Goal: Transaction & Acquisition: Register for event/course

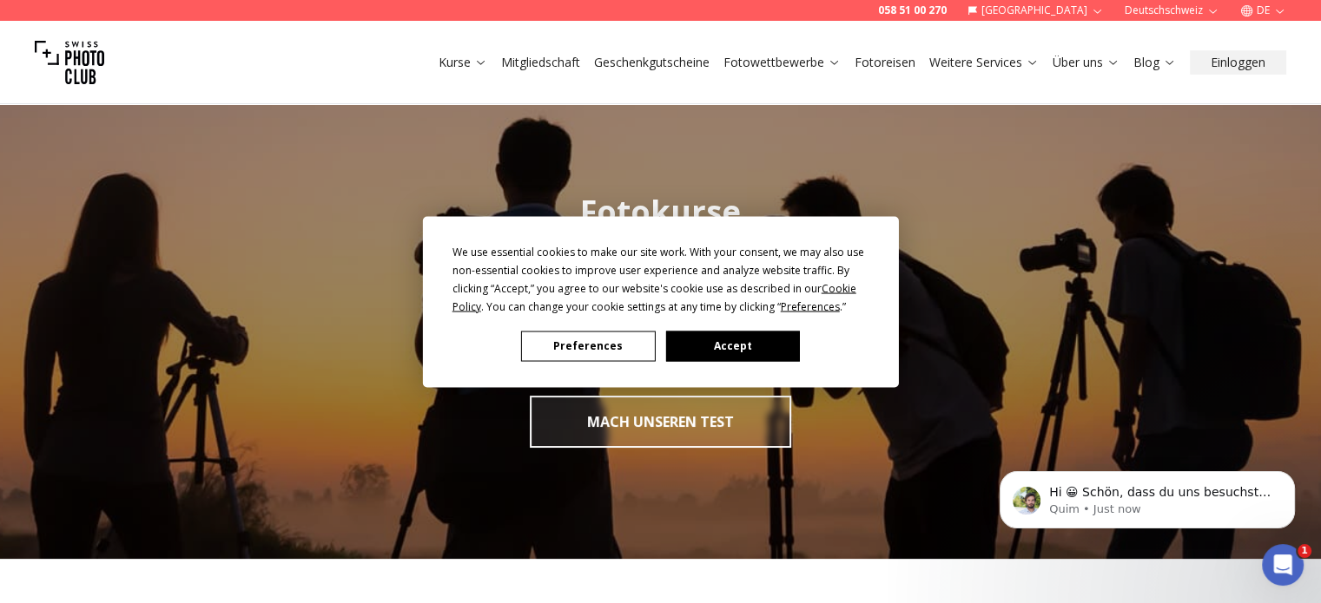
click at [744, 342] on button "Accept" at bounding box center [732, 346] width 134 height 30
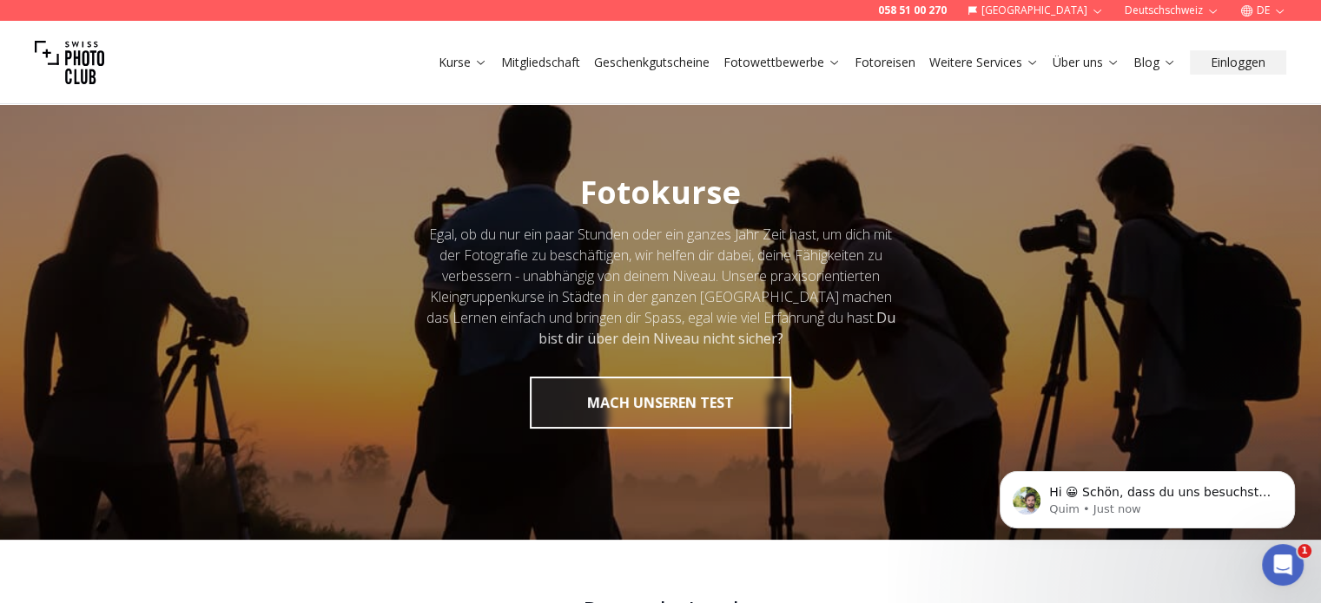
scroll to position [35, 0]
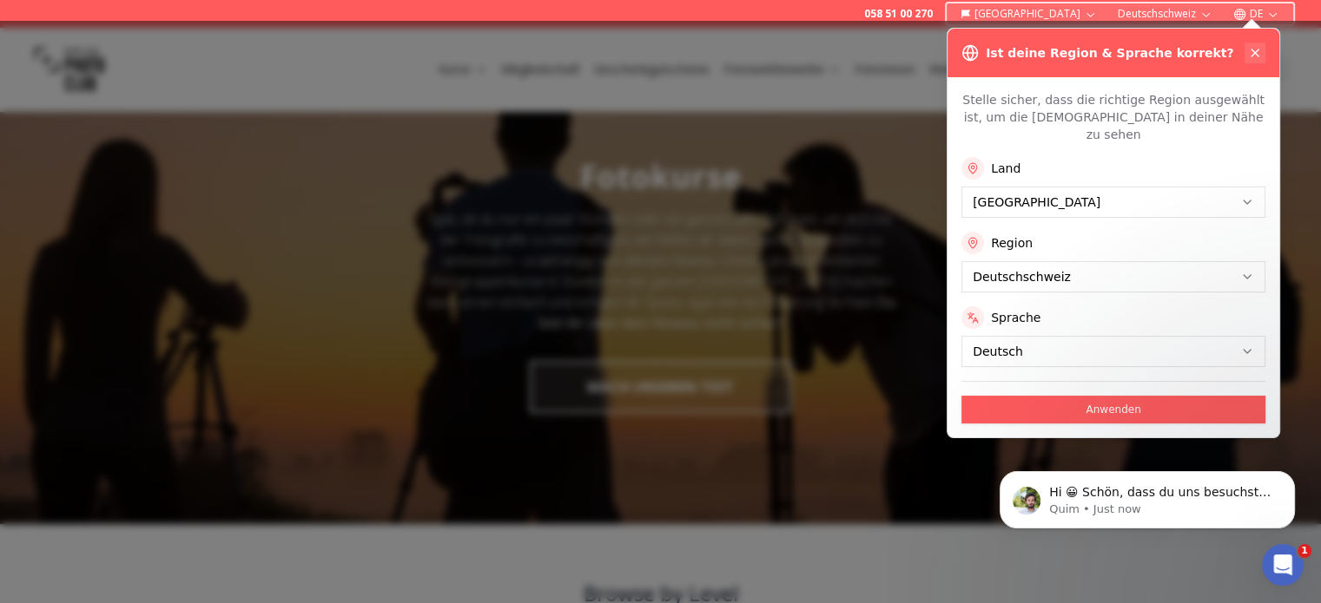
click at [1261, 59] on button at bounding box center [1254, 53] width 21 height 21
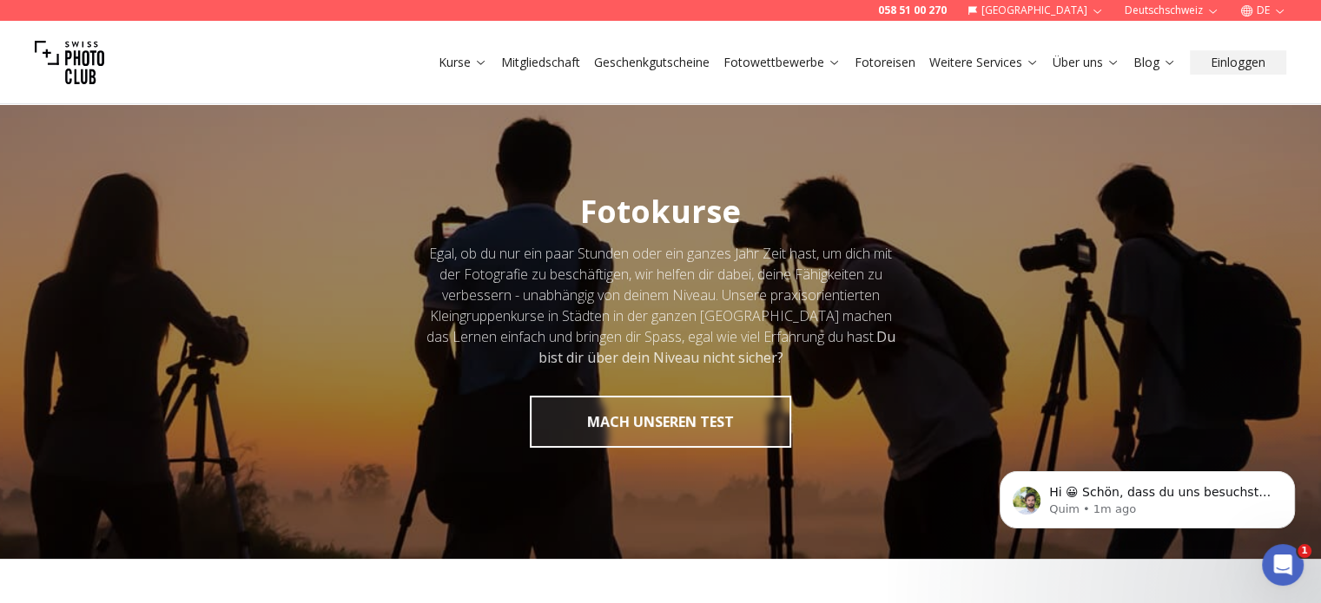
scroll to position [528, 0]
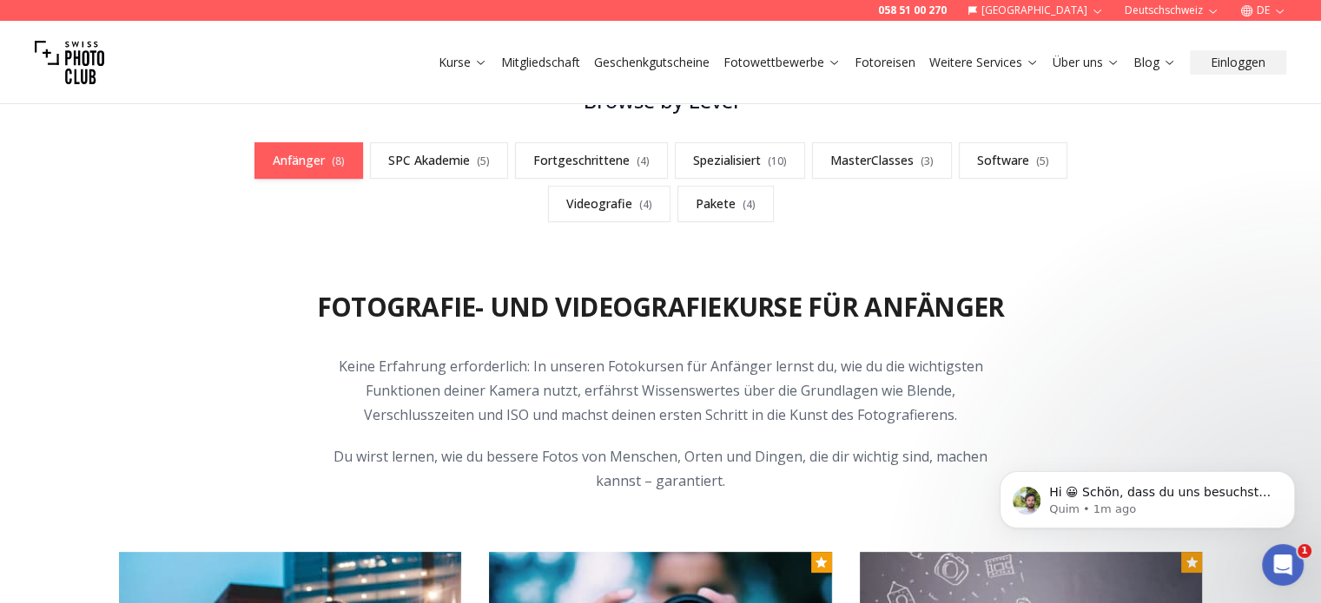
click at [283, 168] on link "Anfänger ( 8 )" at bounding box center [308, 160] width 109 height 36
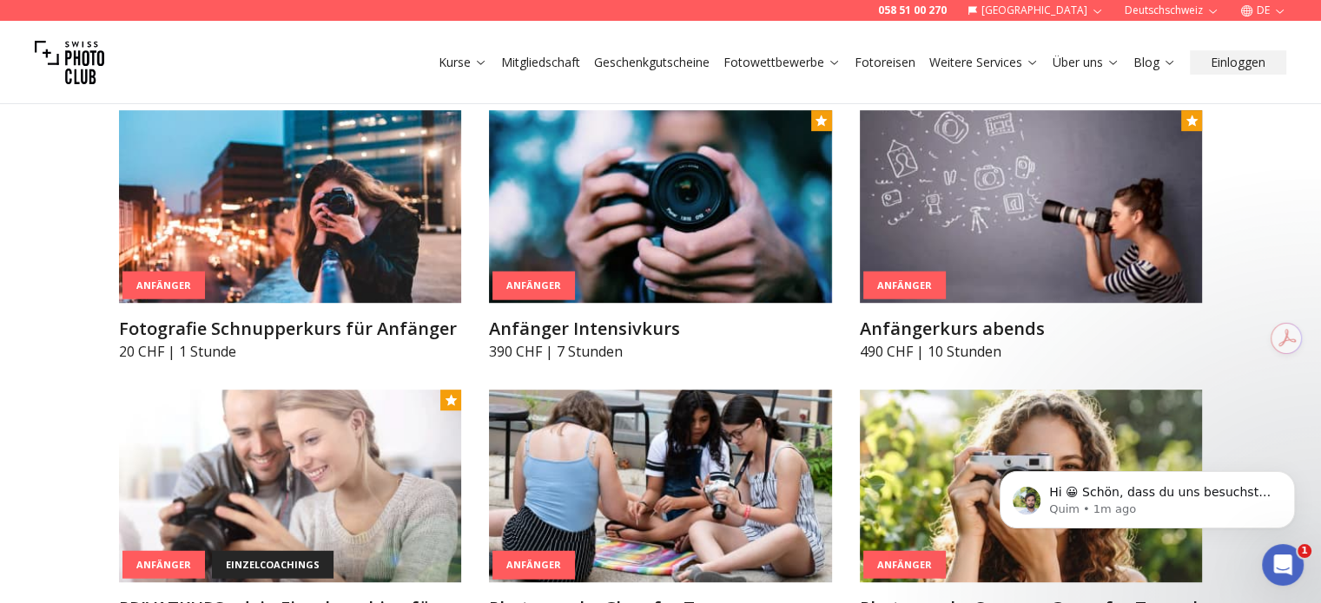
scroll to position [971, 0]
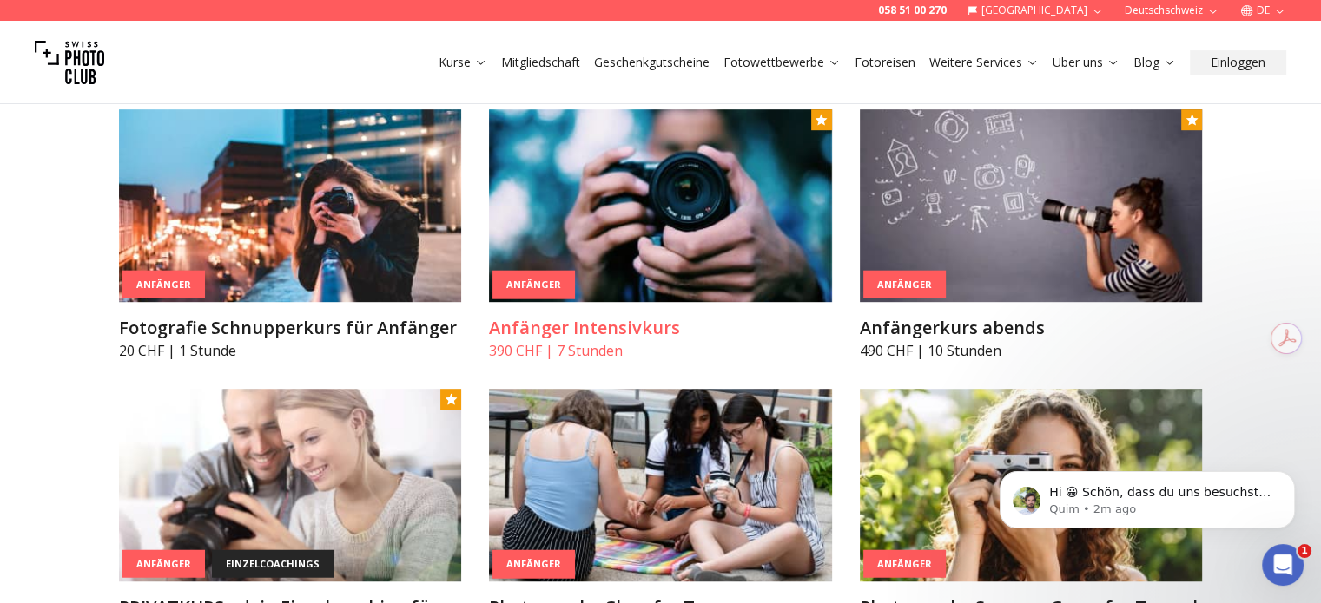
click at [631, 248] on img at bounding box center [660, 205] width 343 height 193
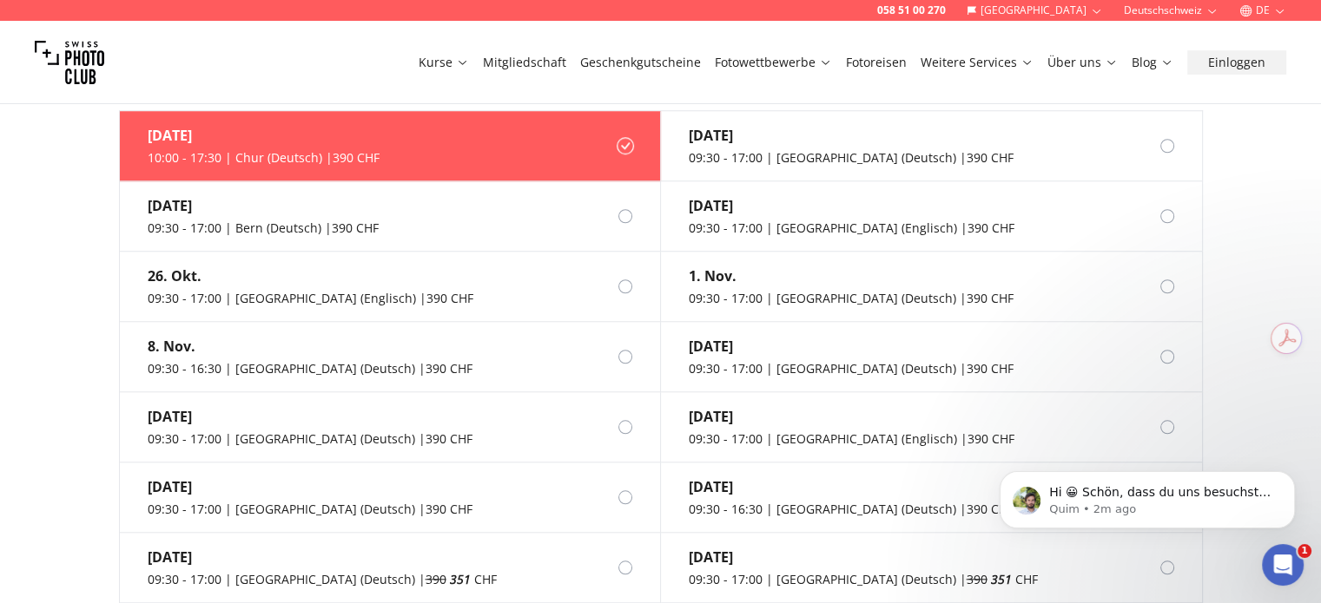
scroll to position [1473, 0]
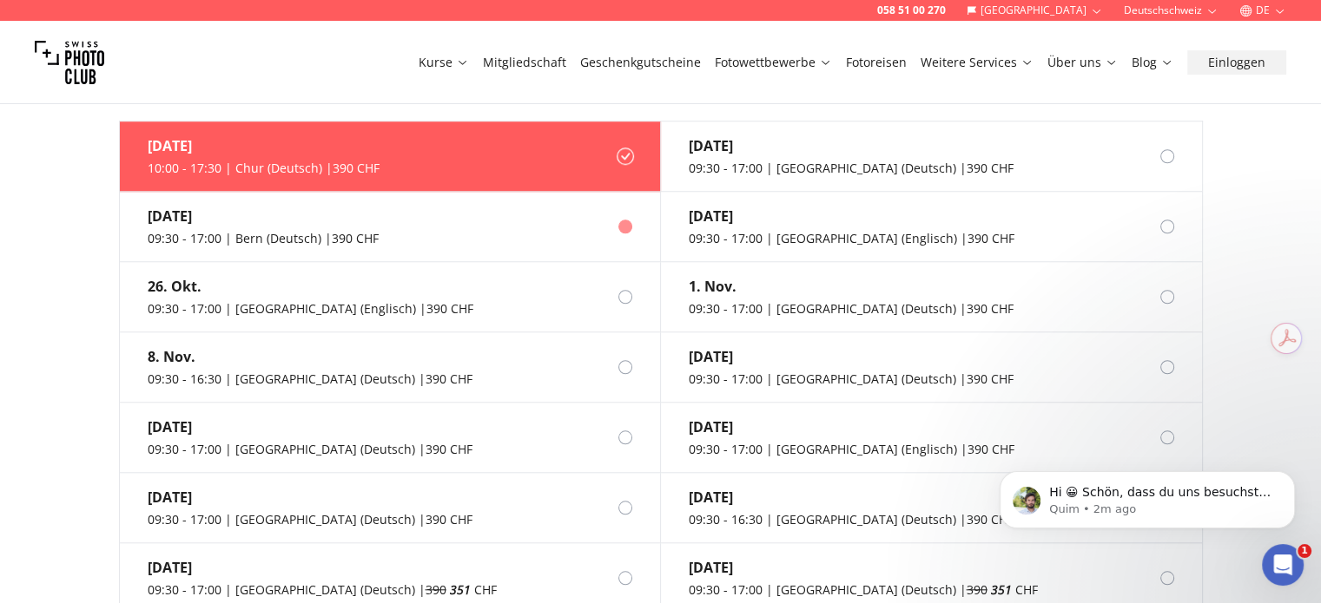
click at [362, 230] on div "09:30 - 17:00 | Bern (Deutsch) | 390 CHF" at bounding box center [263, 238] width 231 height 17
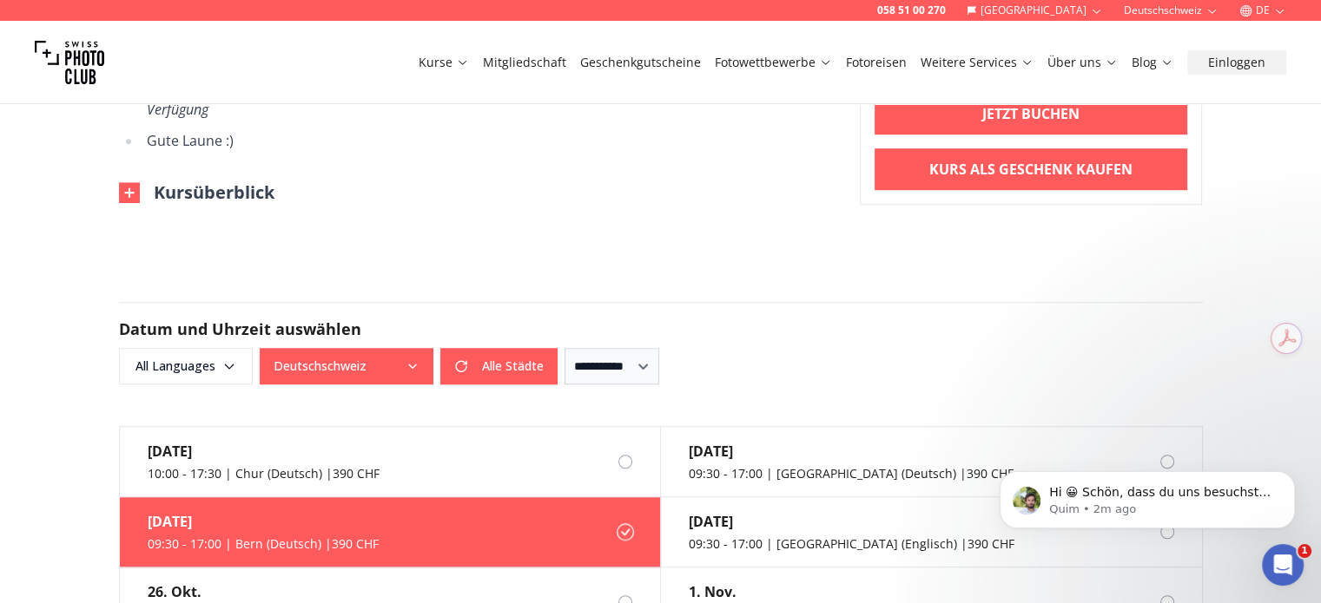
scroll to position [945, 0]
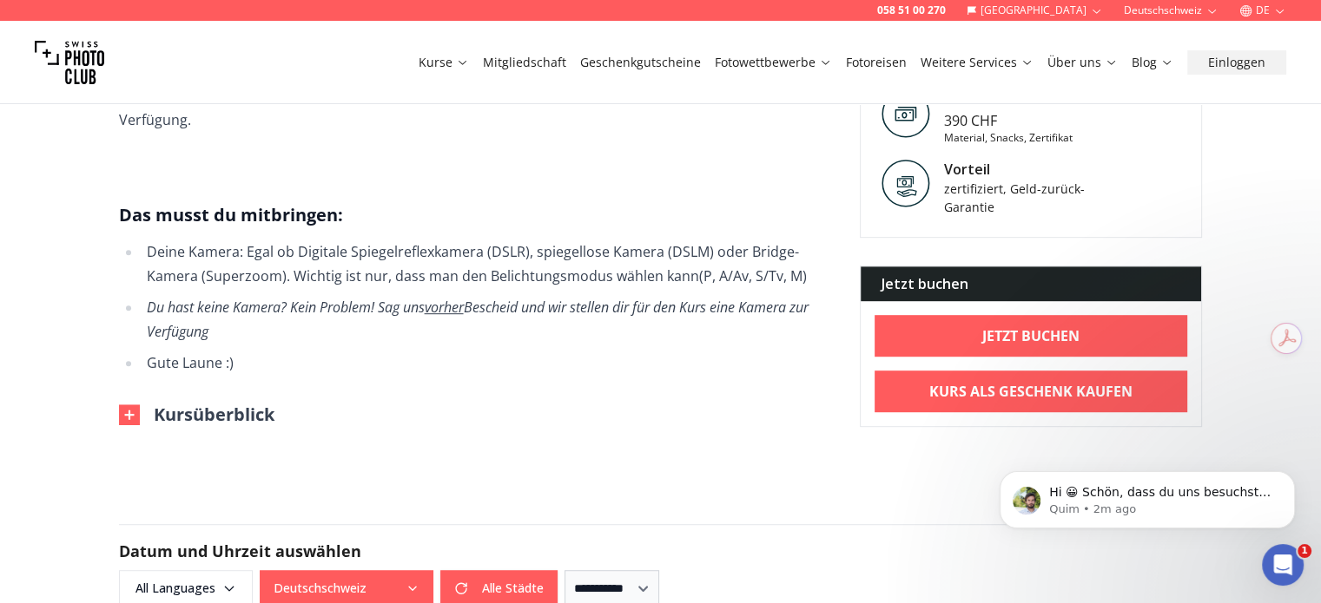
click at [130, 405] on img at bounding box center [129, 415] width 21 height 21
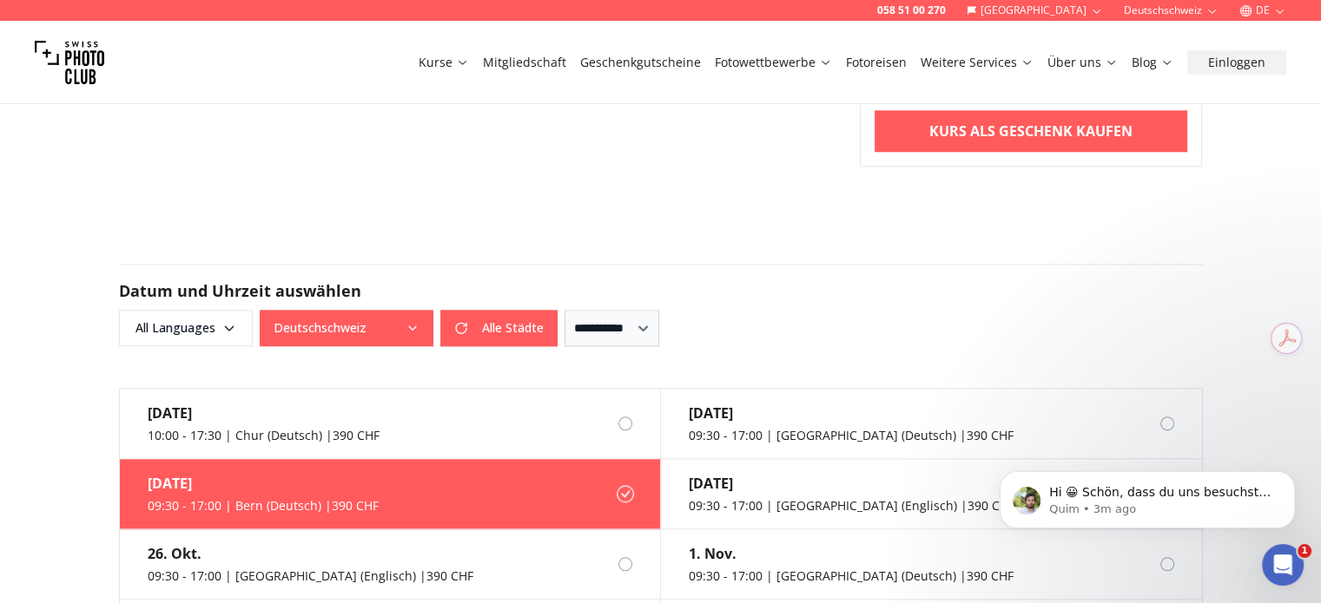
scroll to position [1737, 0]
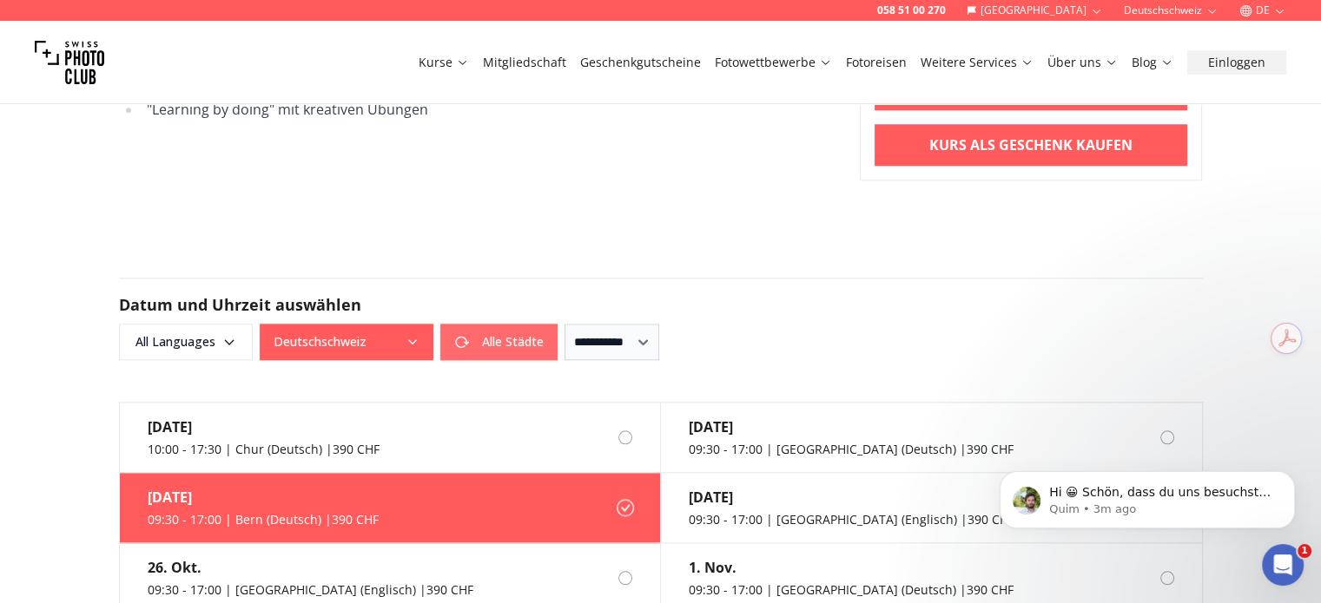
click at [535, 324] on button "Alle Städte" at bounding box center [498, 342] width 117 height 36
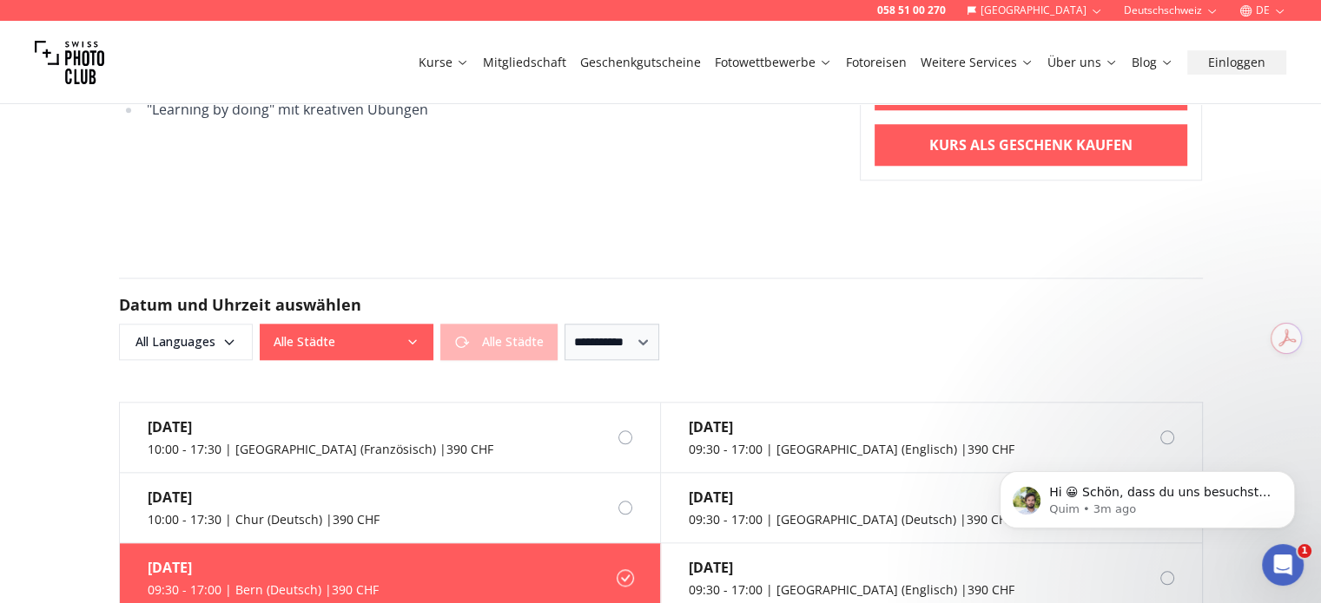
click at [535, 324] on div "Alle Städte Alle Städte" at bounding box center [409, 342] width 298 height 36
click at [608, 326] on select "**********" at bounding box center [611, 342] width 95 height 36
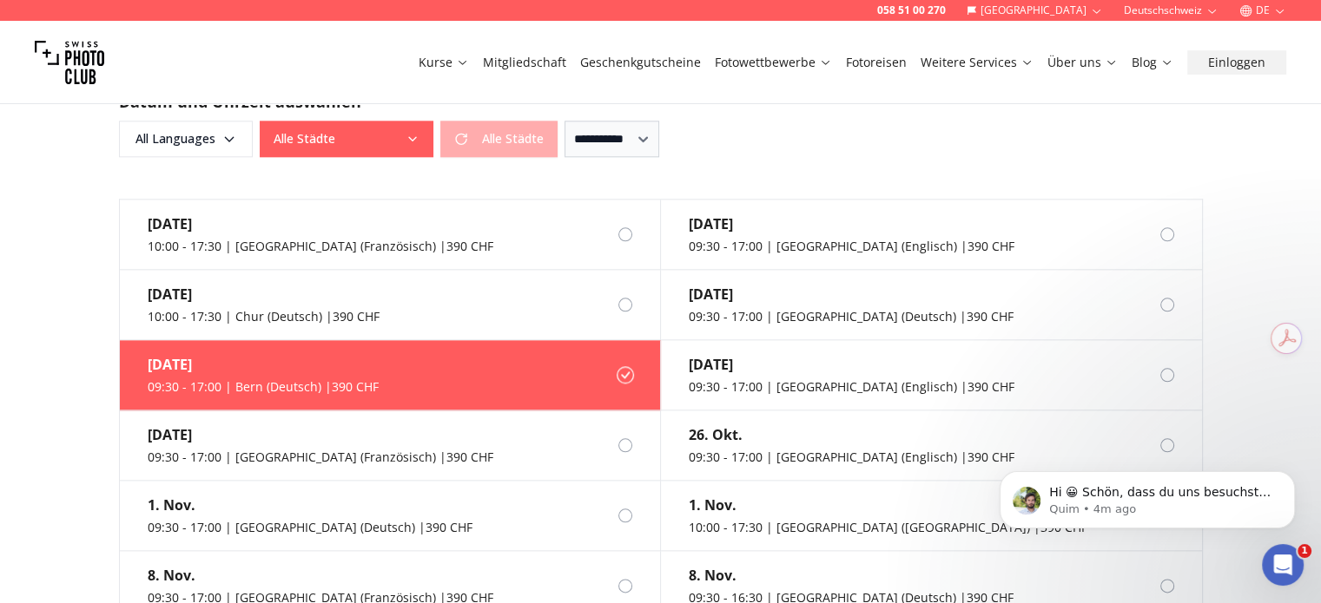
scroll to position [1945, 0]
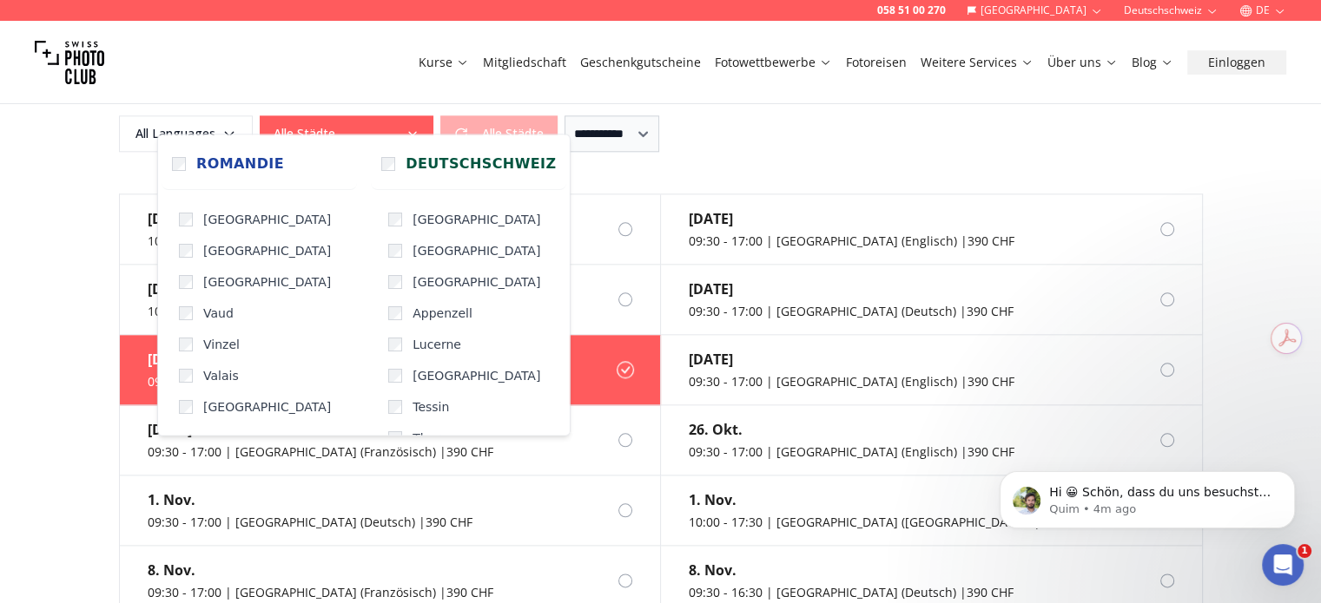
click at [394, 115] on button "Alle Städte" at bounding box center [347, 133] width 174 height 36
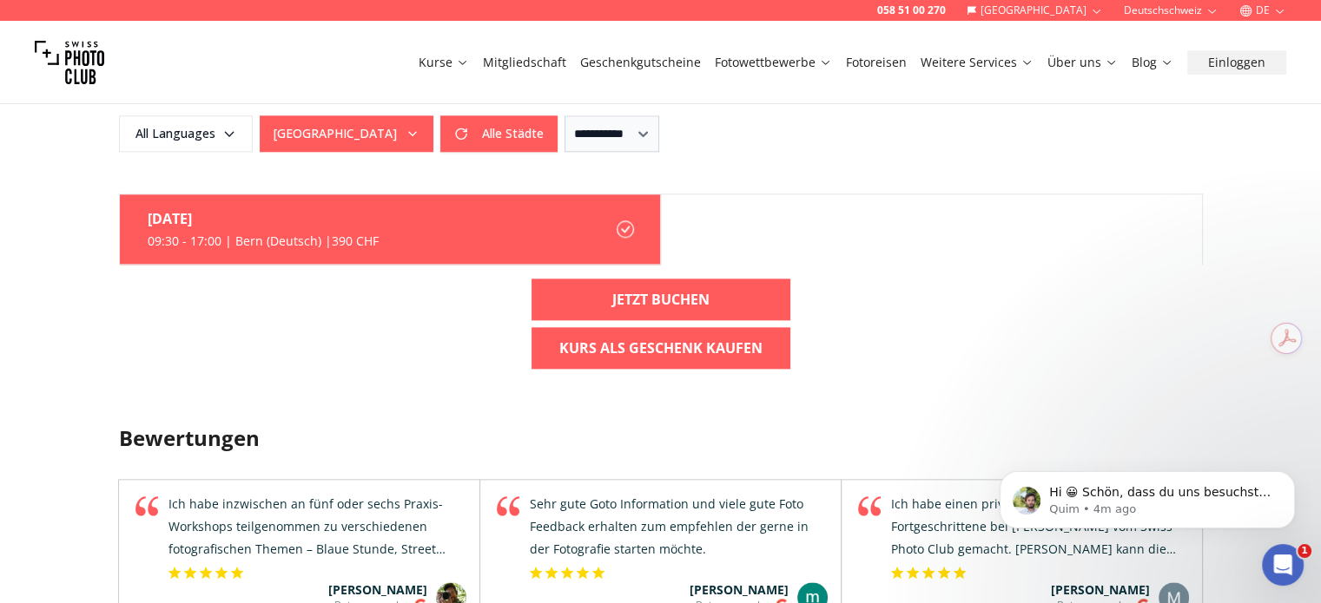
click at [233, 233] on div "09:30 - 17:00 | Bern (Deutsch) | 390 CHF" at bounding box center [263, 241] width 231 height 17
click at [69, 65] on img at bounding box center [69, 62] width 69 height 69
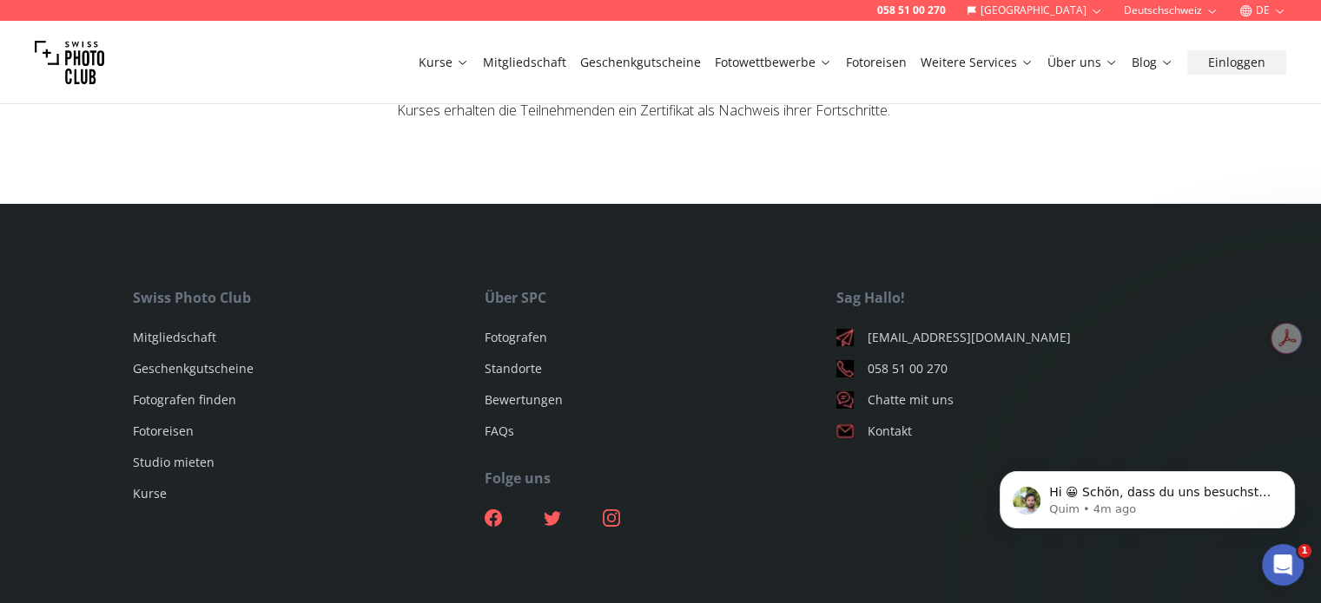
scroll to position [5865, 0]
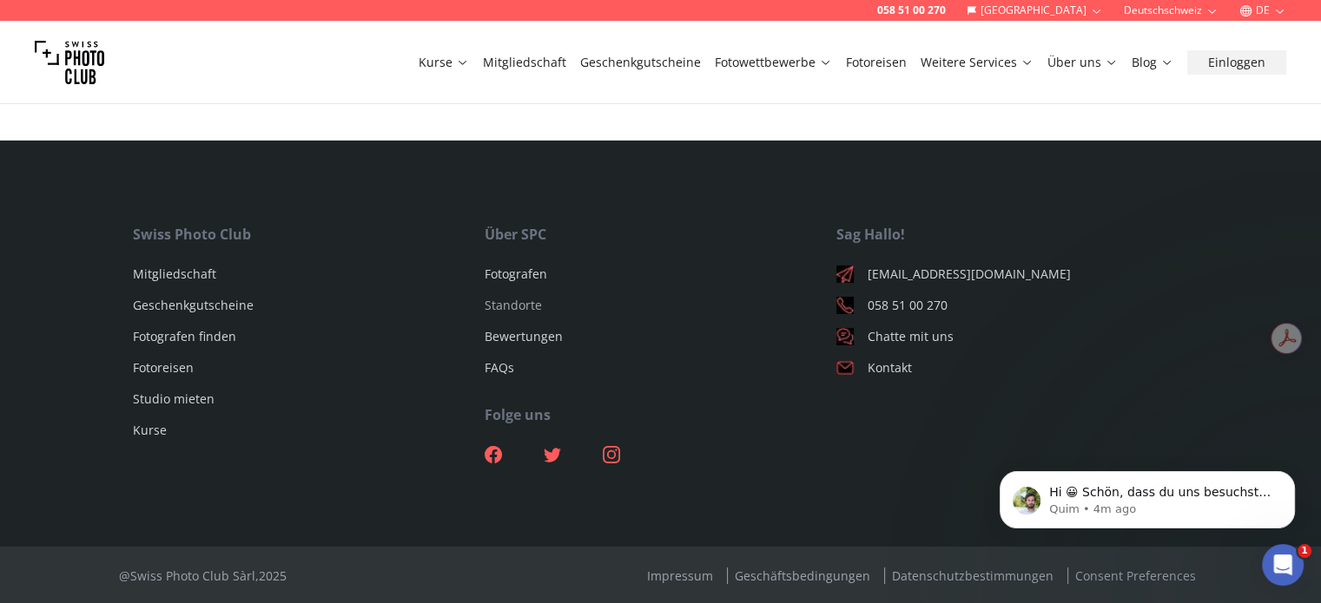
click at [531, 301] on link "Standorte" at bounding box center [513, 305] width 57 height 16
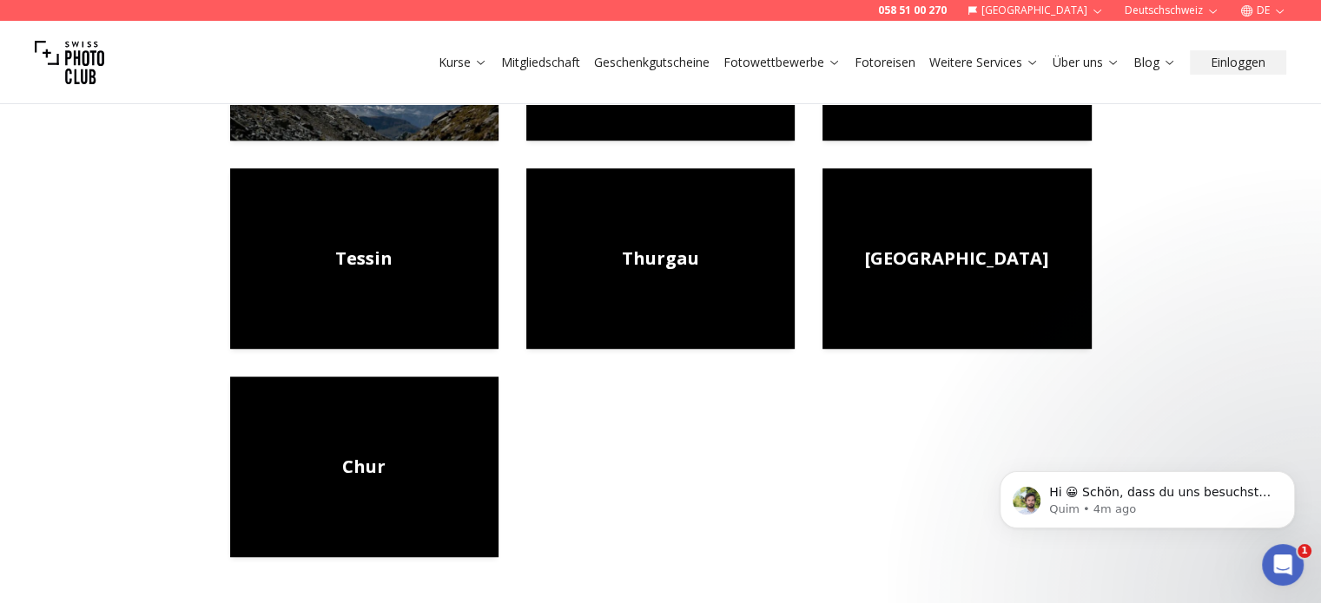
scroll to position [1049, 0]
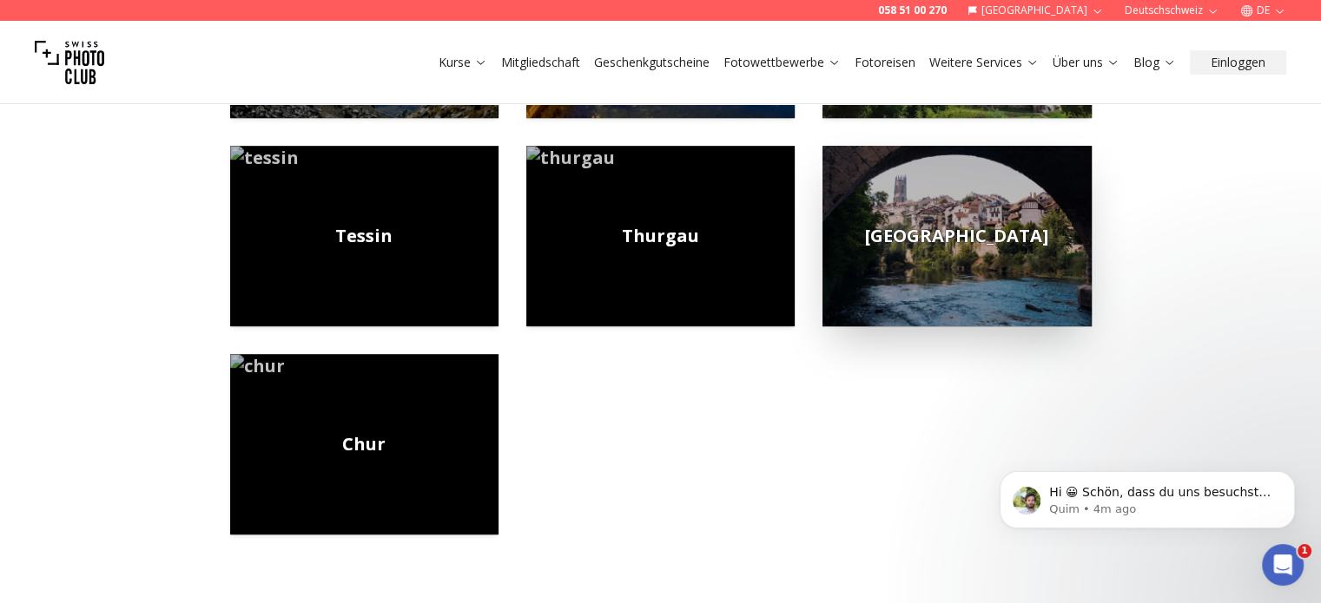
click at [946, 249] on img at bounding box center [956, 236] width 268 height 181
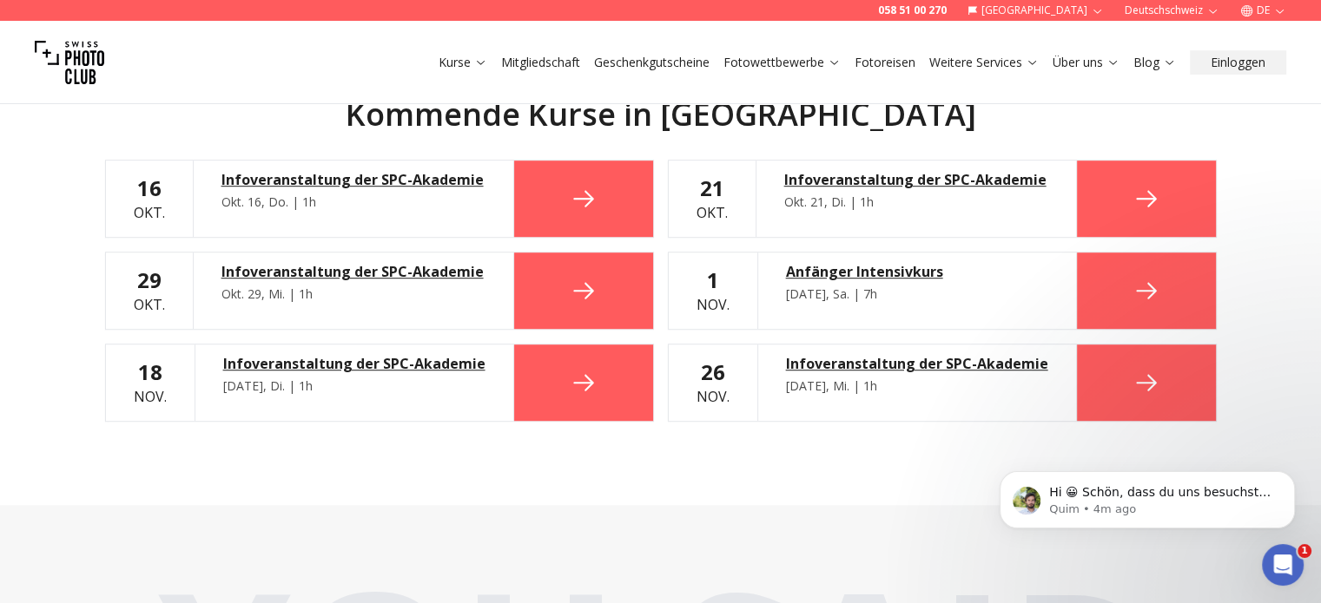
scroll to position [486, 0]
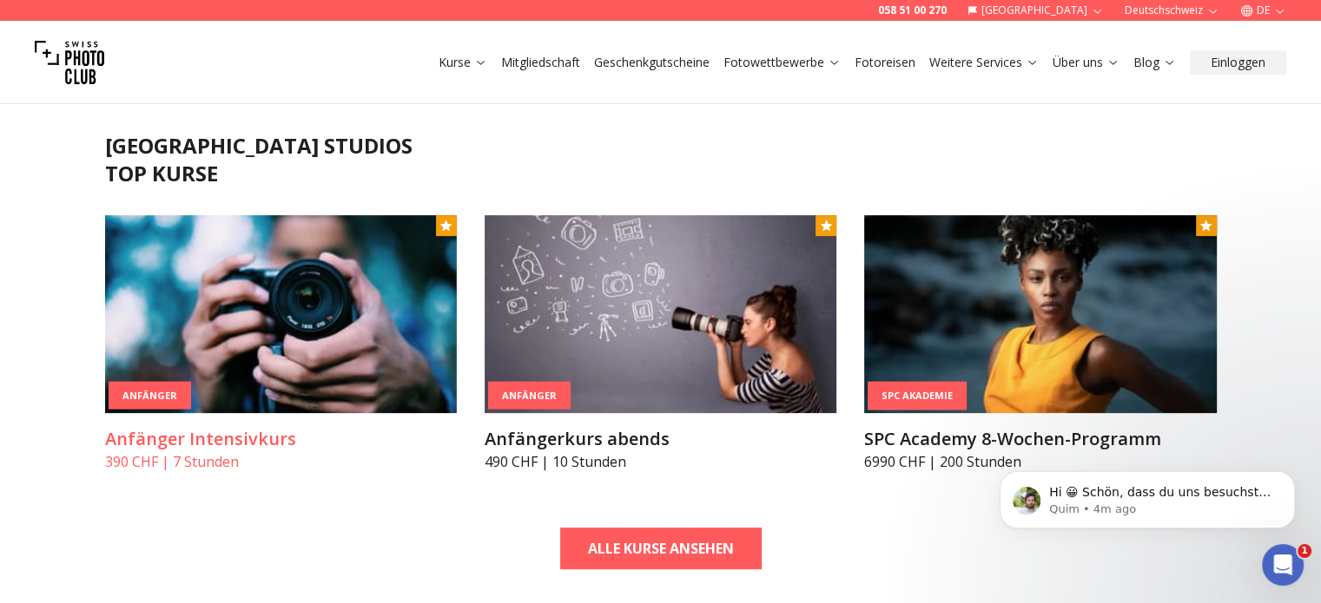
click at [354, 294] on img at bounding box center [281, 314] width 352 height 198
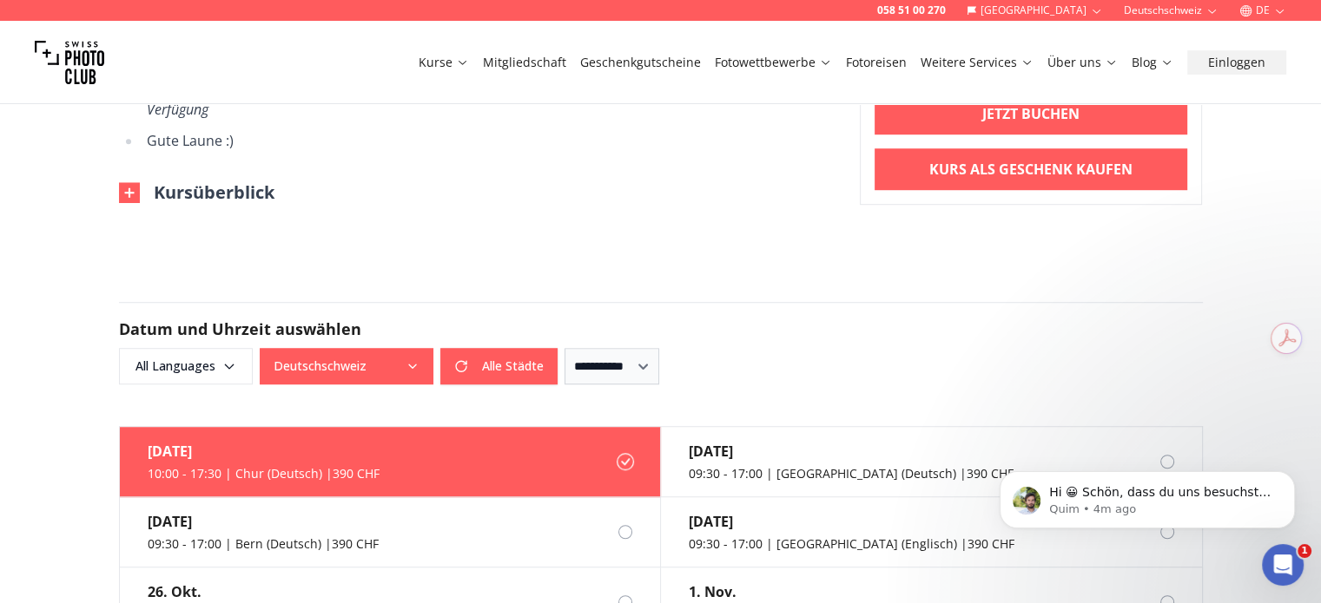
scroll to position [1403, 0]
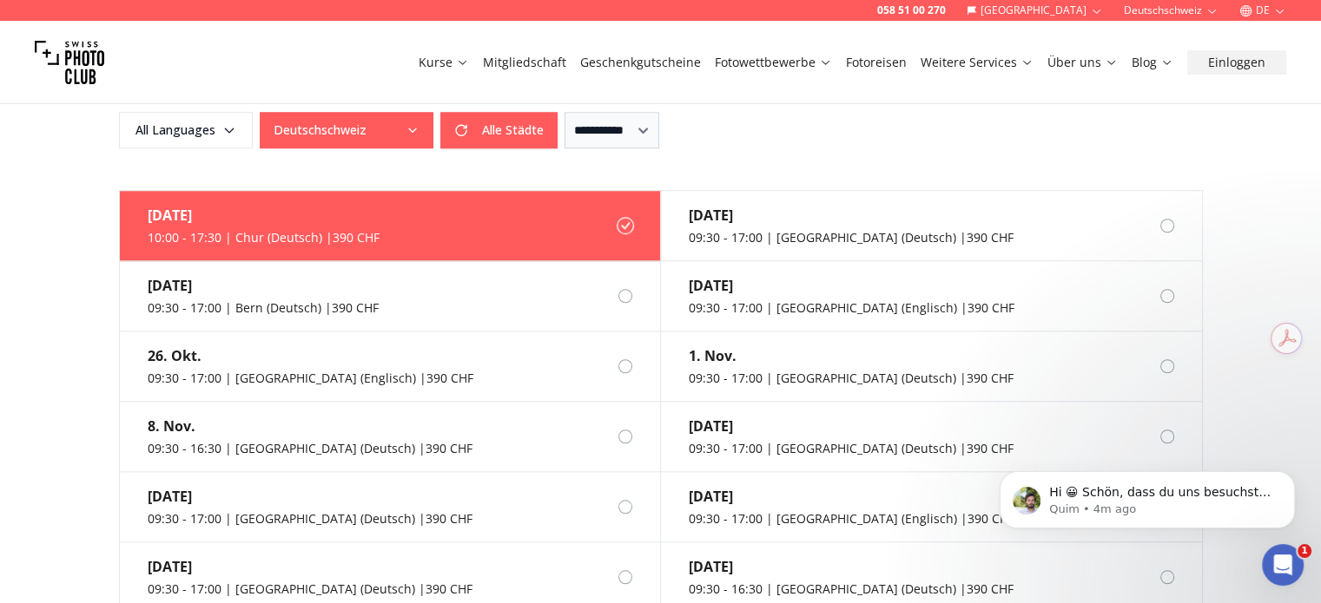
click at [416, 123] on icon "button" at bounding box center [412, 130] width 14 height 14
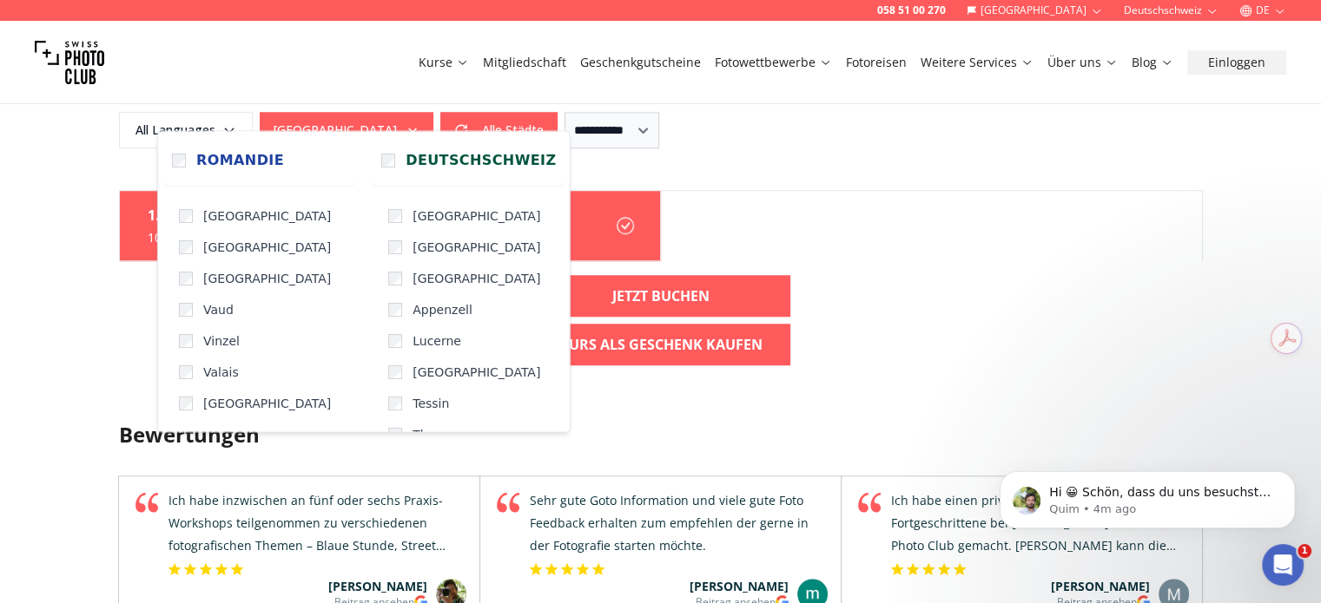
click at [43, 398] on div "058 51 00 270 Schweiz Deutschschweiz DE Kurse Mitgliedschaft Geschenkgutscheine…" at bounding box center [660, 235] width 1321 height 3276
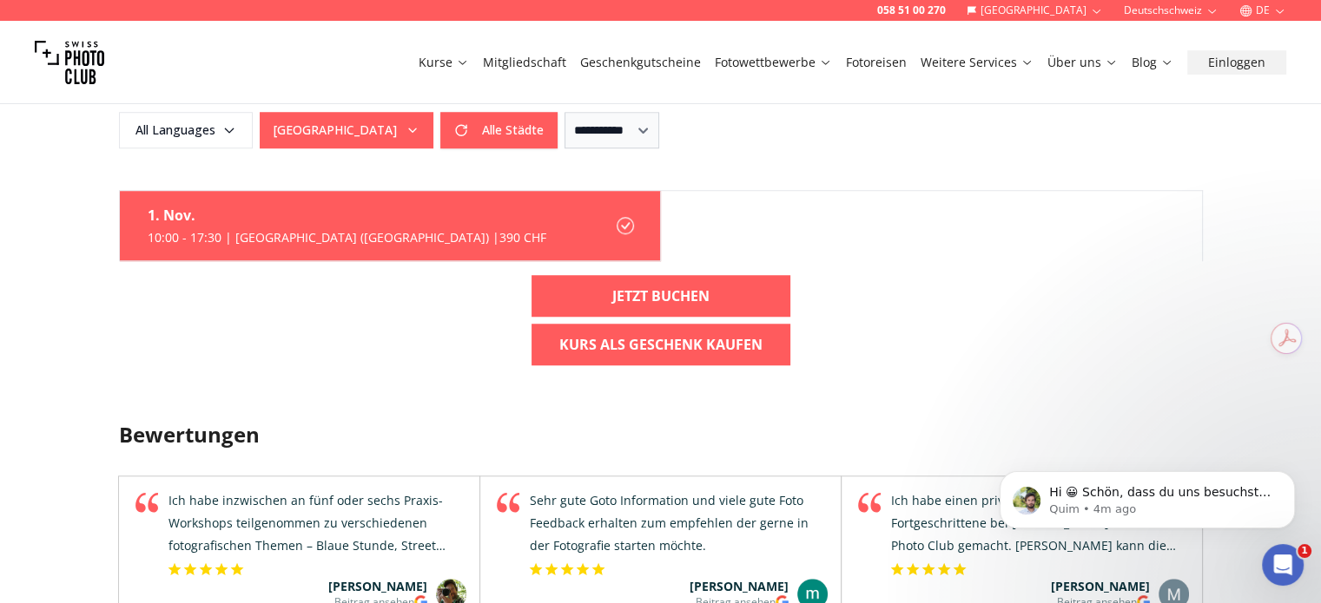
click at [396, 205] on div "1. Nov." at bounding box center [347, 215] width 399 height 21
click at [454, 208] on label "[DATE] 10:00 - 17:30 | [GEOGRAPHIC_DATA] ([GEOGRAPHIC_DATA]) | 390 CHF" at bounding box center [390, 226] width 541 height 70
